Goal: Information Seeking & Learning: Learn about a topic

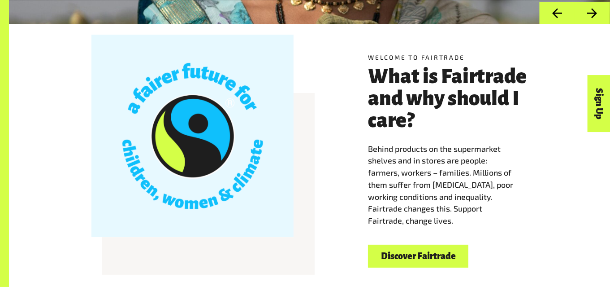
scroll to position [223, 0]
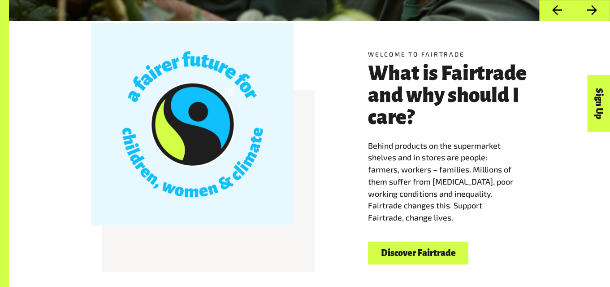
click at [403, 260] on link "Discover Fairtrade" at bounding box center [418, 252] width 100 height 23
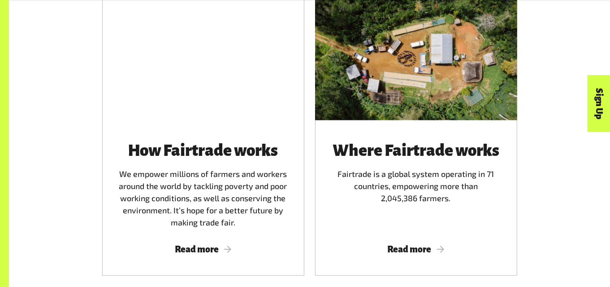
scroll to position [532, 0]
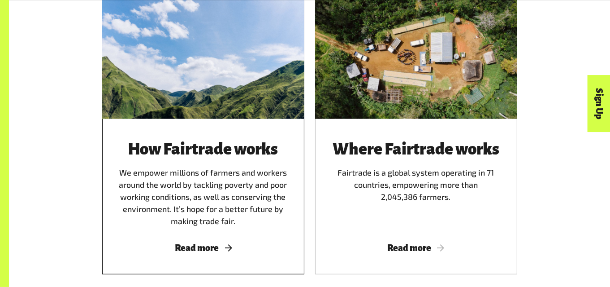
click at [182, 227] on div "How Fairtrade works We empower millions of farmers and workers around the world…" at bounding box center [203, 183] width 181 height 87
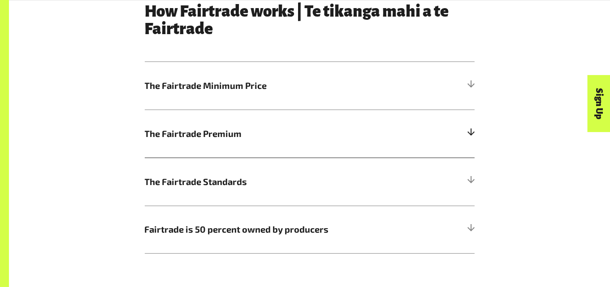
scroll to position [480, 0]
click at [228, 100] on h5 "The Fairtrade Minimum Price" at bounding box center [310, 86] width 330 height 48
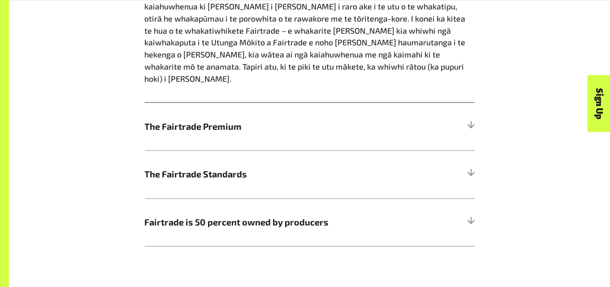
scroll to position [705, 0]
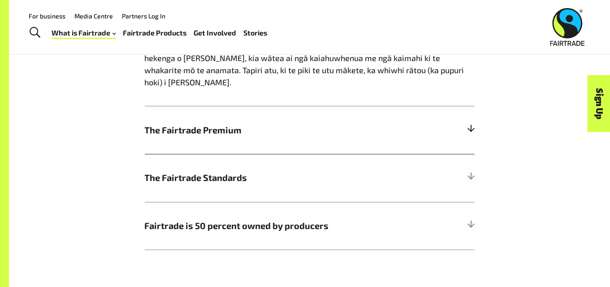
click at [183, 124] on span "The Fairtrade Premium" at bounding box center [269, 129] width 248 height 13
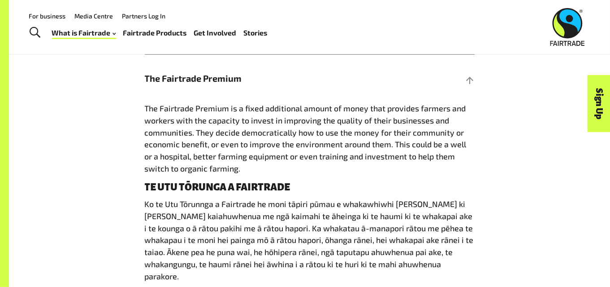
scroll to position [518, 0]
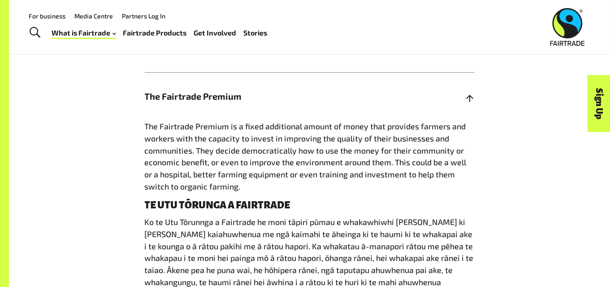
click at [221, 89] on h5 "The Fairtrade Premium" at bounding box center [310, 96] width 330 height 48
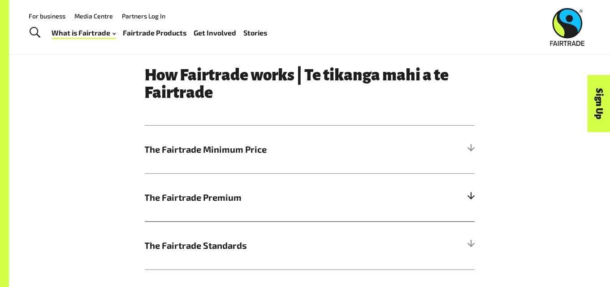
scroll to position [414, 0]
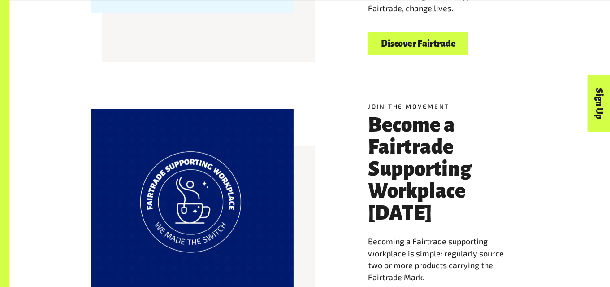
scroll to position [434, 0]
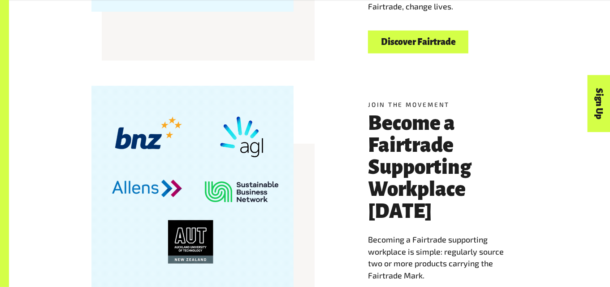
click at [385, 42] on link "Discover Fairtrade" at bounding box center [418, 41] width 100 height 23
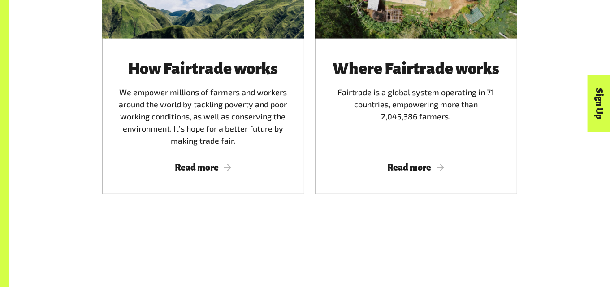
scroll to position [611, 0]
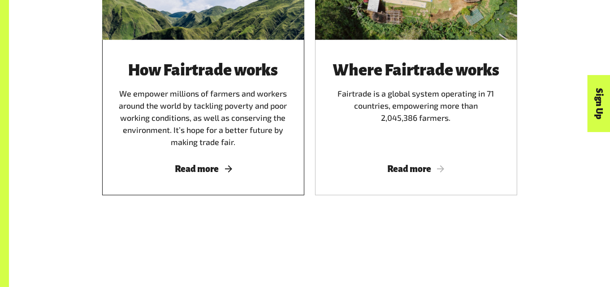
click at [196, 171] on span "Read more" at bounding box center [203, 169] width 181 height 10
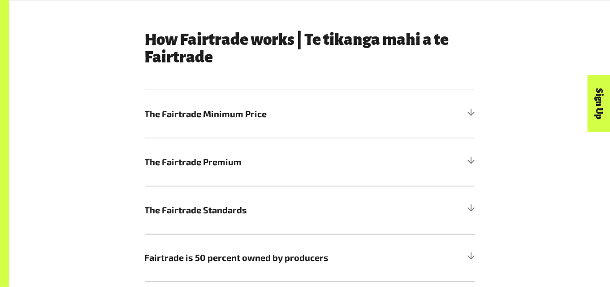
scroll to position [452, 0]
click at [255, 116] on span "The Fairtrade Minimum Price" at bounding box center [269, 113] width 248 height 13
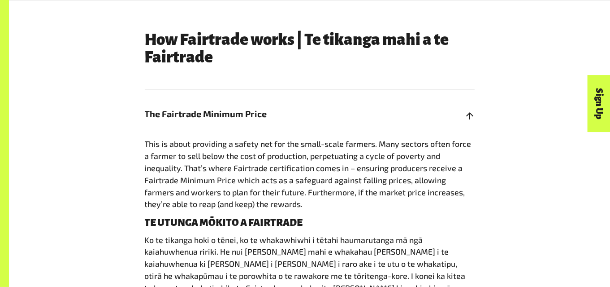
click at [255, 116] on span "The Fairtrade Minimum Price" at bounding box center [269, 113] width 248 height 13
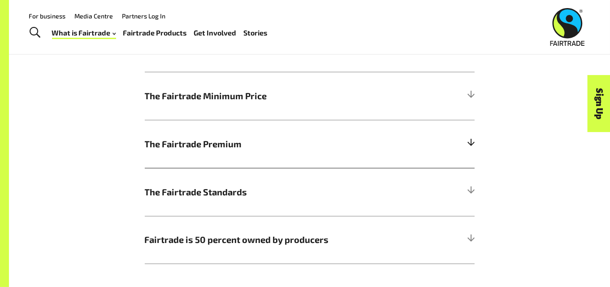
scroll to position [464, 0]
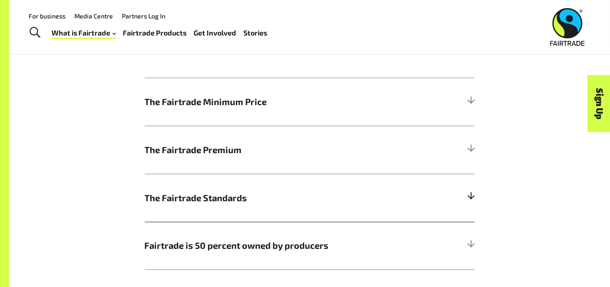
click at [229, 199] on span "The Fairtrade Standards" at bounding box center [269, 197] width 248 height 13
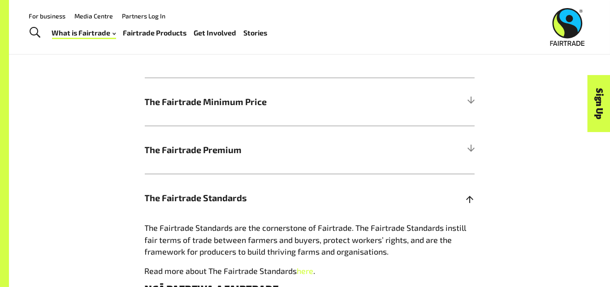
click at [247, 196] on span "The Fairtrade Standards" at bounding box center [269, 197] width 248 height 13
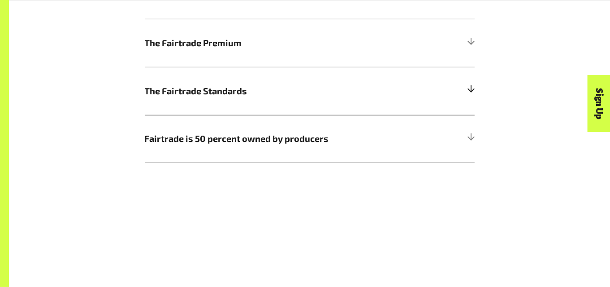
scroll to position [579, 0]
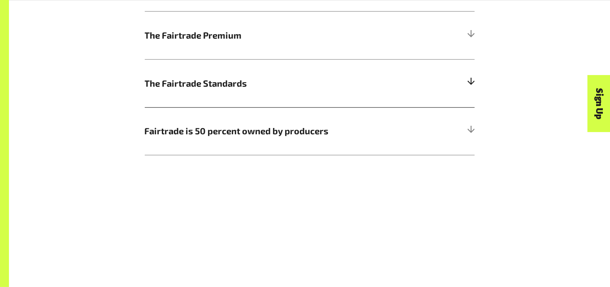
click at [239, 96] on h5 "The Fairtrade Standards" at bounding box center [310, 83] width 330 height 48
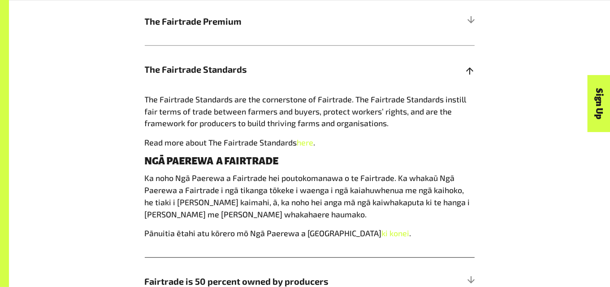
scroll to position [592, 0]
click at [239, 65] on span "The Fairtrade Standards" at bounding box center [269, 69] width 248 height 13
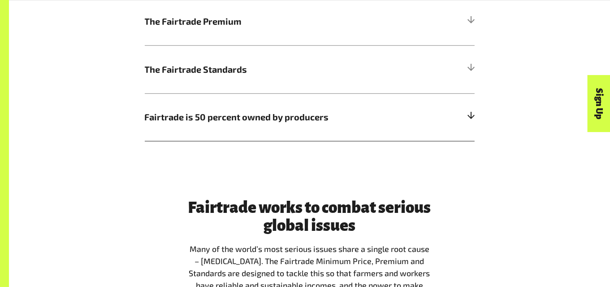
click at [237, 117] on span "Fairtrade is 50 percent owned by producers" at bounding box center [269, 116] width 248 height 13
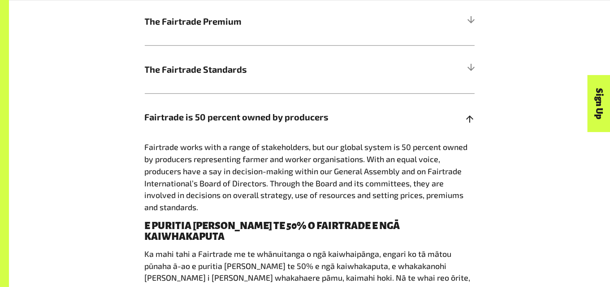
click at [237, 117] on span "Fairtrade is 50 percent owned by producers" at bounding box center [269, 116] width 248 height 13
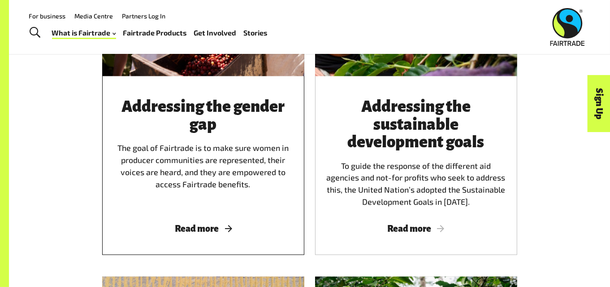
scroll to position [1012, 0]
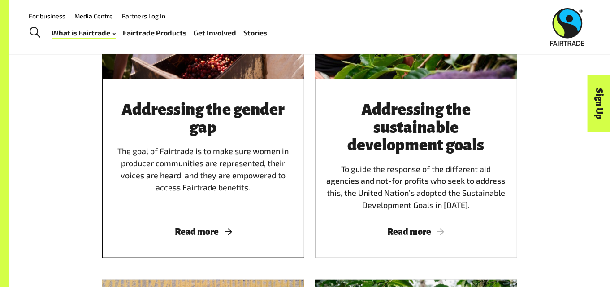
click at [190, 200] on div "Addressing the gender gap The goal of Fairtrade is to make sure women in produc…" at bounding box center [203, 155] width 181 height 109
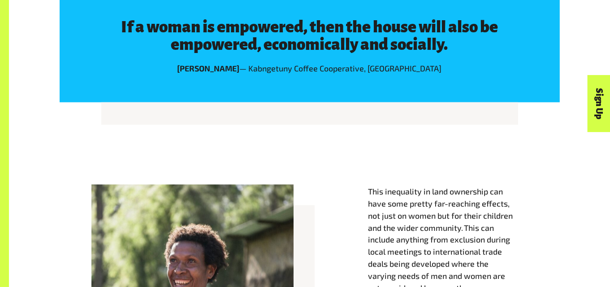
scroll to position [866, 0]
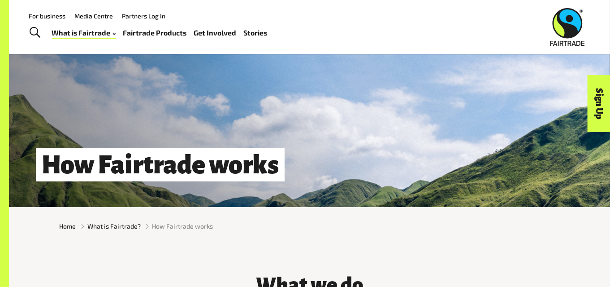
scroll to position [34, 0]
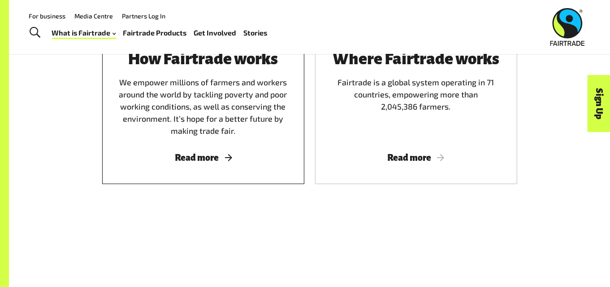
scroll to position [592, 0]
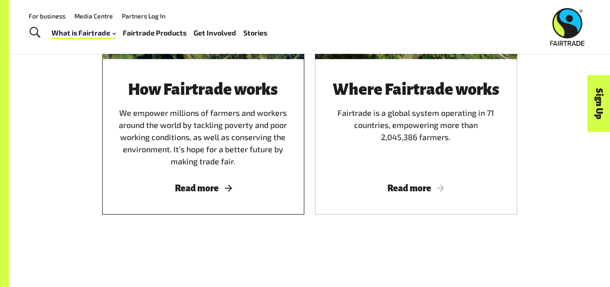
click at [201, 186] on span "Read more" at bounding box center [203, 188] width 181 height 10
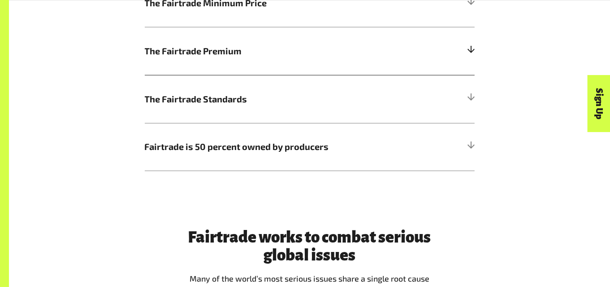
scroll to position [545, 0]
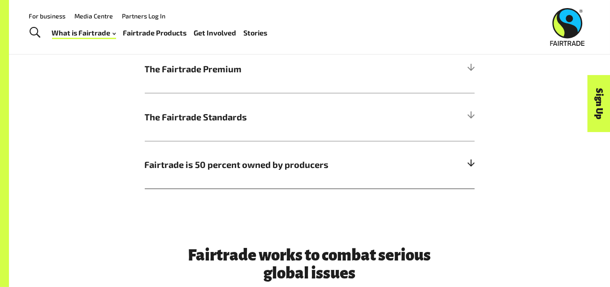
click at [326, 171] on span "Fairtrade is 50 percent owned by producers" at bounding box center [269, 164] width 248 height 13
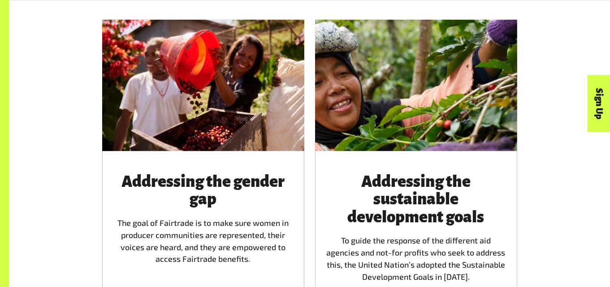
scroll to position [1151, 0]
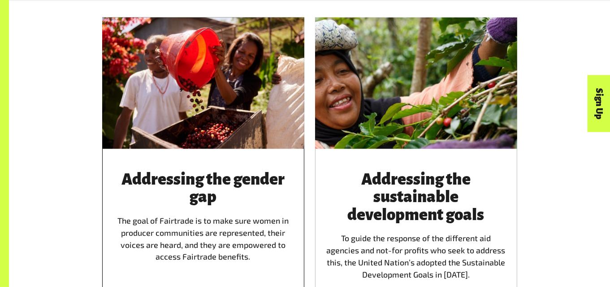
click at [250, 224] on div "Addressing the gender gap The goal of Fairtrade is to make sure women in produc…" at bounding box center [203, 224] width 181 height 109
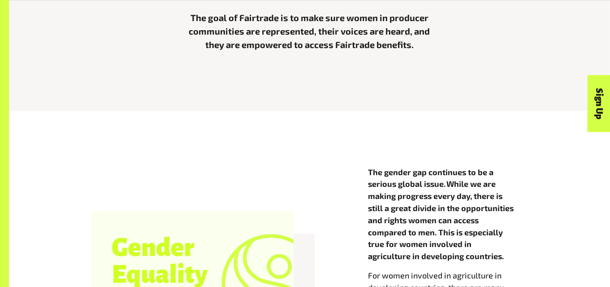
scroll to position [356, 0]
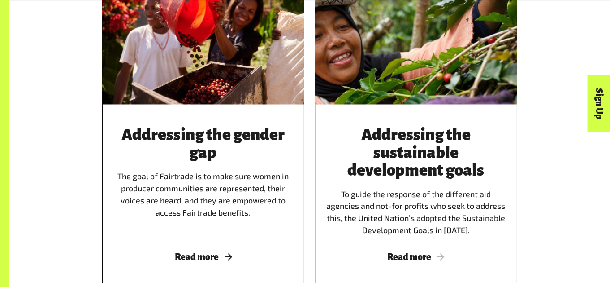
scroll to position [988, 0]
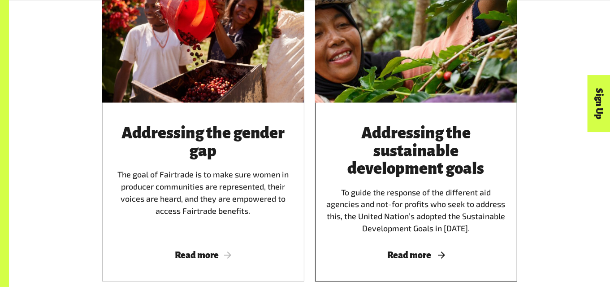
click at [382, 209] on div "Addressing the sustainable development goals To guide the response of the diffe…" at bounding box center [416, 178] width 181 height 109
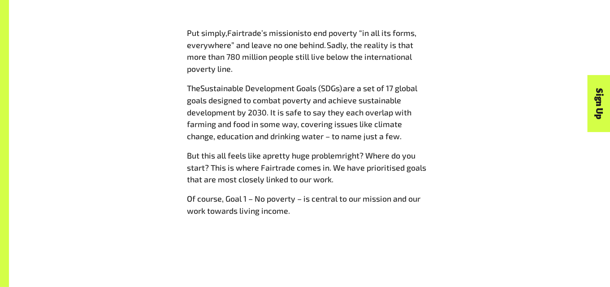
scroll to position [482, 0]
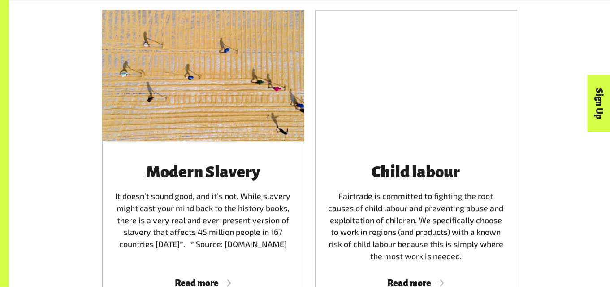
scroll to position [1307, 0]
